Goal: Check status: Check status

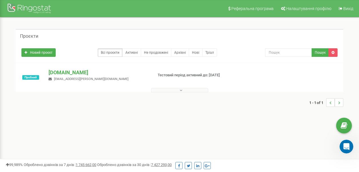
click at [69, 83] on div "Пробний [DOMAIN_NAME] [EMAIL_ADDRESS][PERSON_NAME][DOMAIN_NAME] Тестовий період…" at bounding box center [179, 80] width 325 height 23
click at [71, 77] on span "[EMAIL_ADDRESS][PERSON_NAME][DOMAIN_NAME]" at bounding box center [91, 79] width 75 height 4
click at [51, 76] on p "[DOMAIN_NAME]" at bounding box center [99, 72] width 100 height 7
click at [181, 88] on div at bounding box center [179, 89] width 325 height 6
click at [180, 90] on icon at bounding box center [181, 90] width 3 height 4
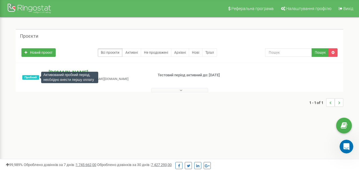
click at [51, 75] on div "Активований пробний період, необхідно внести першу оплату" at bounding box center [69, 77] width 57 height 11
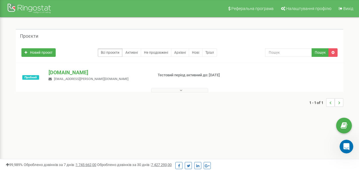
click at [53, 79] on small "[EMAIL_ADDRESS][PERSON_NAME][DOMAIN_NAME]" at bounding box center [89, 79] width 80 height 4
click at [310, 71] on div "Пробний [DOMAIN_NAME] [EMAIL_ADDRESS][PERSON_NAME][DOMAIN_NAME] Тестовий період…" at bounding box center [179, 80] width 325 height 23
click at [339, 103] on icon "..." at bounding box center [340, 103] width 2 height 9
